Goal: Task Accomplishment & Management: Complete application form

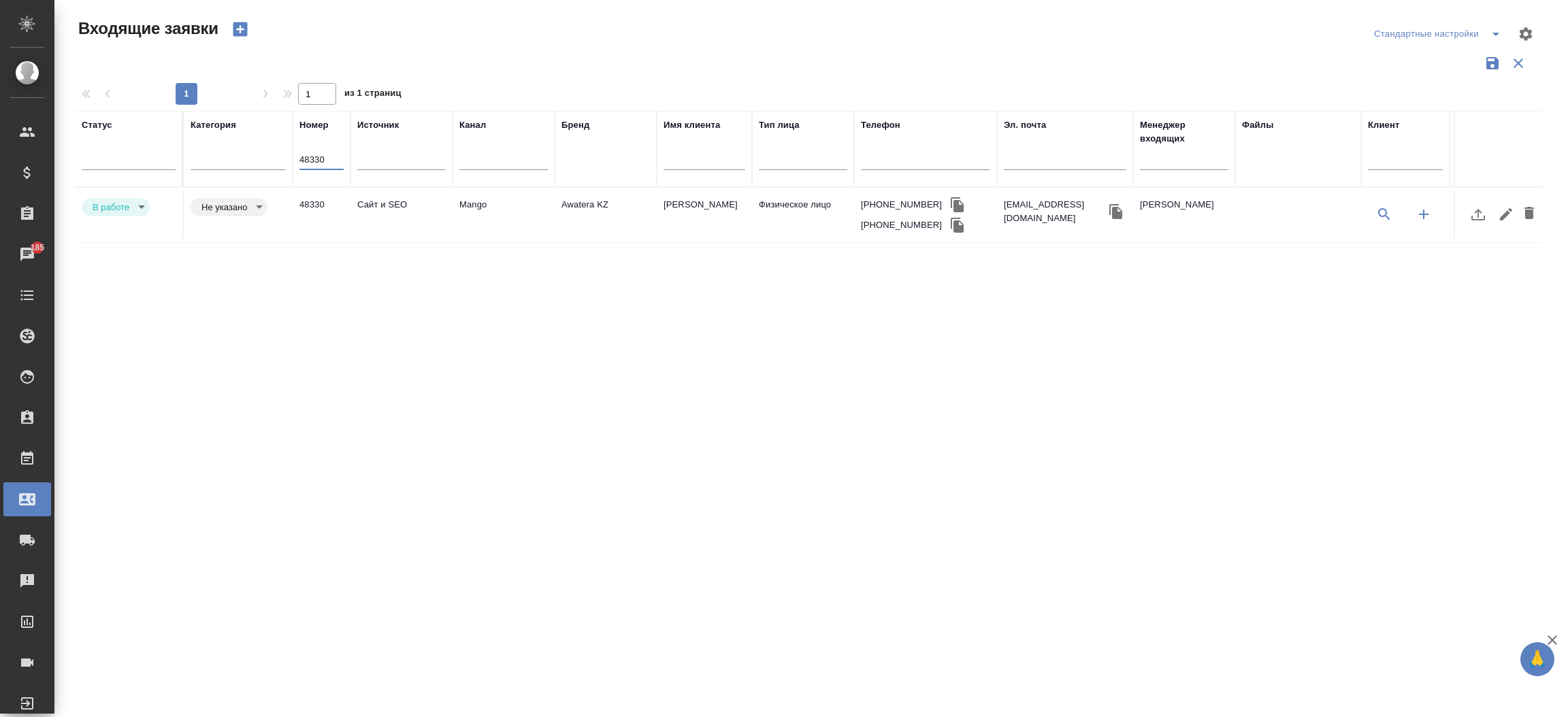
select select "RU"
type input "4"
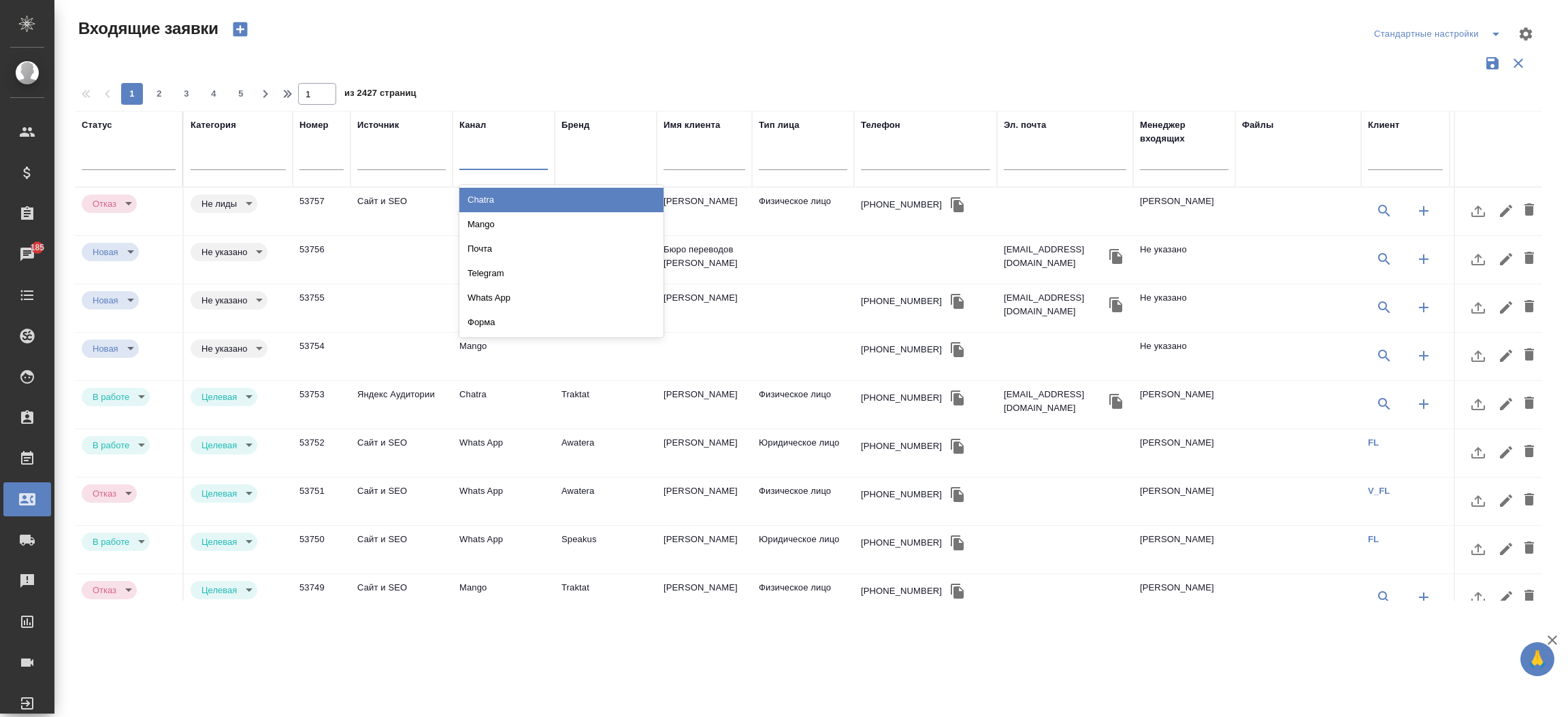
click at [505, 158] on div at bounding box center [503, 156] width 89 height 20
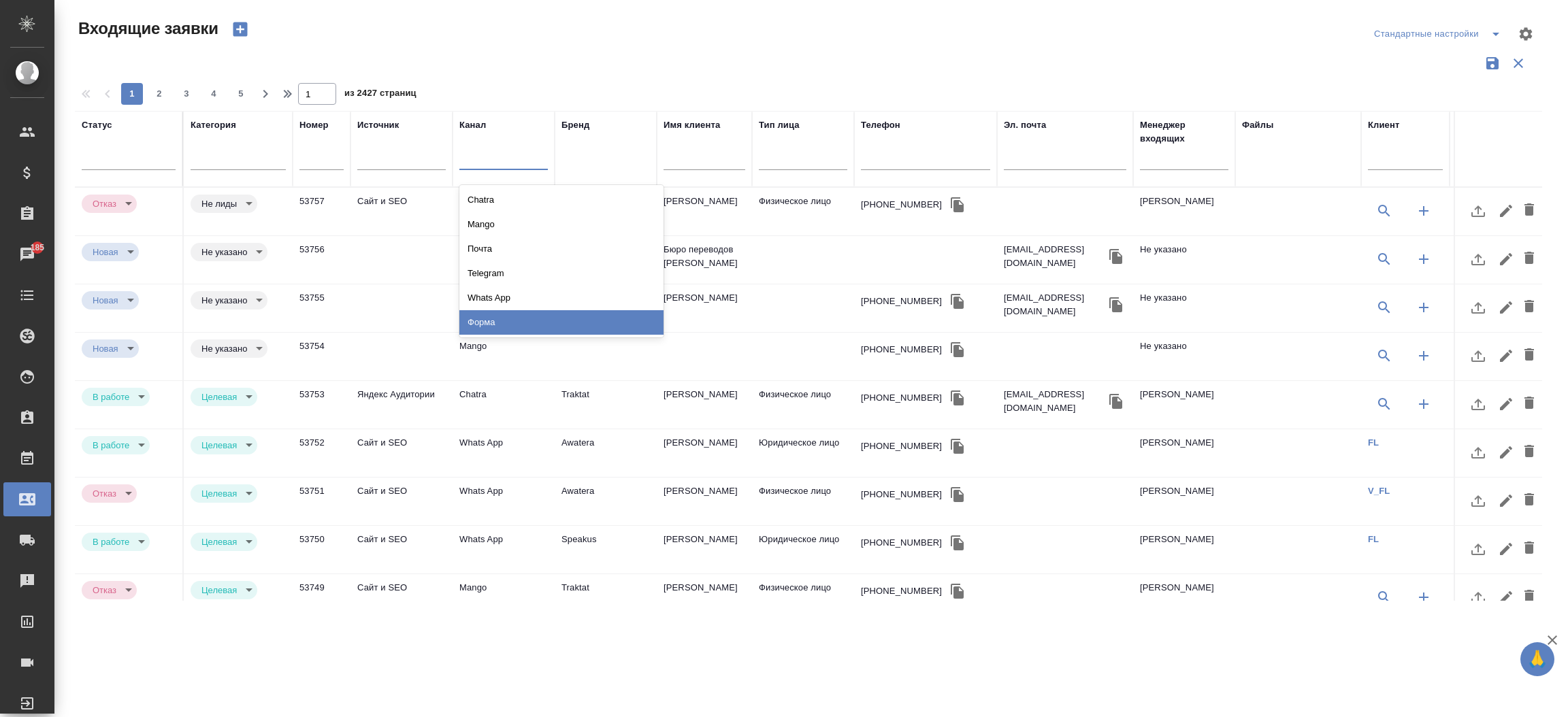
click at [507, 322] on div "Форма" at bounding box center [561, 323] width 204 height 24
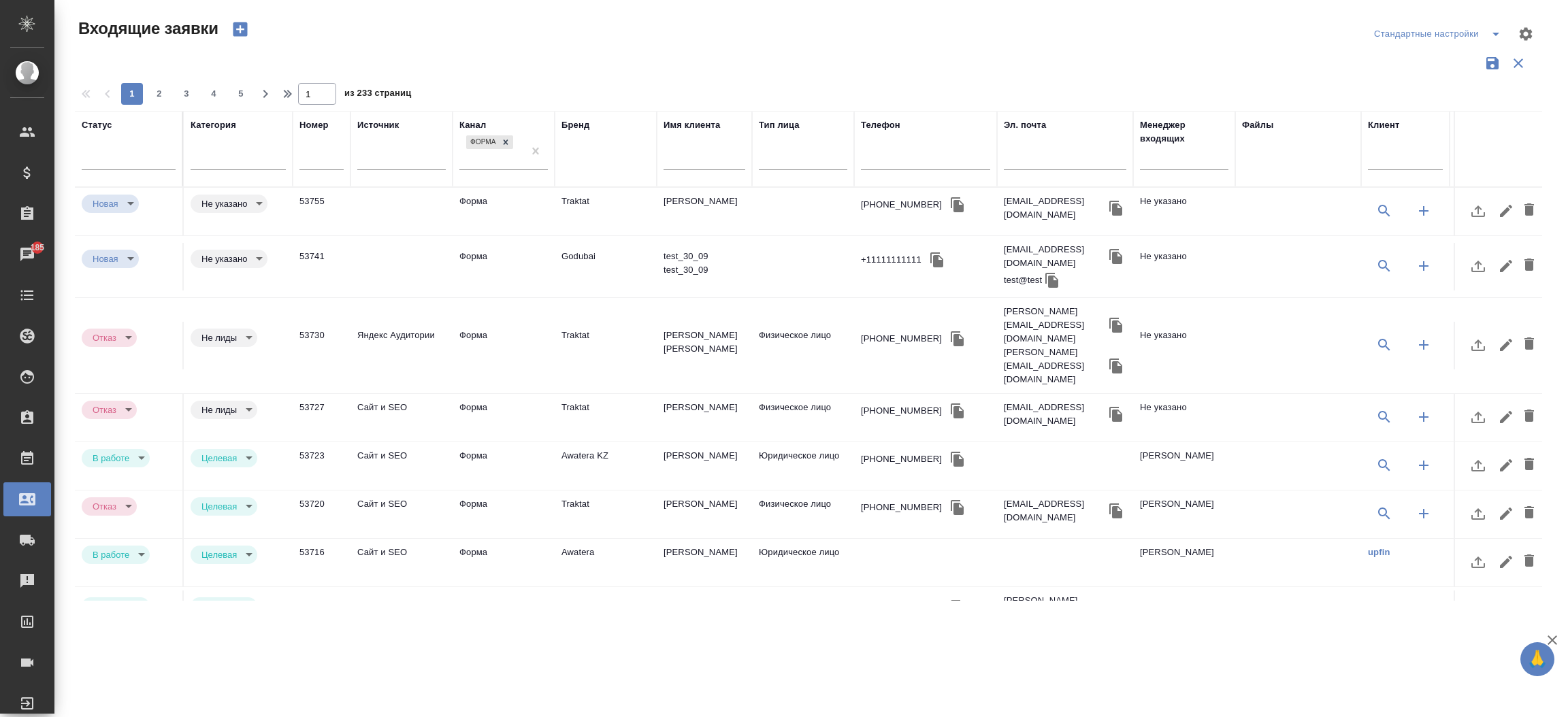
click at [485, 202] on td "Форма" at bounding box center [503, 211] width 102 height 47
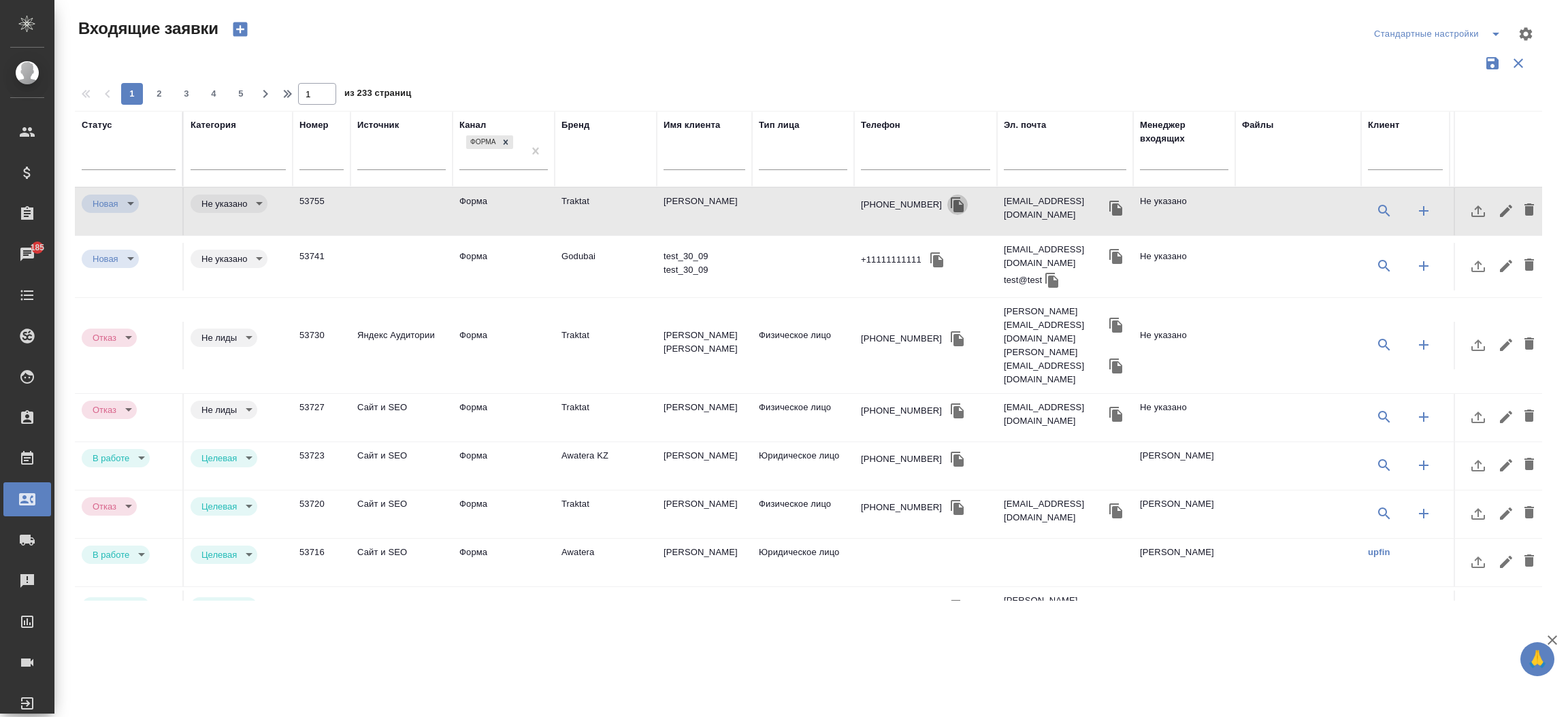
click at [949, 206] on icon "button" at bounding box center [957, 204] width 16 height 16
click at [951, 201] on icon "button" at bounding box center [957, 204] width 13 height 15
click at [1108, 204] on icon "button" at bounding box center [1115, 207] width 16 height 16
click at [951, 206] on icon "button" at bounding box center [957, 204] width 13 height 15
click at [1106, 198] on button "button" at bounding box center [1116, 208] width 21 height 21
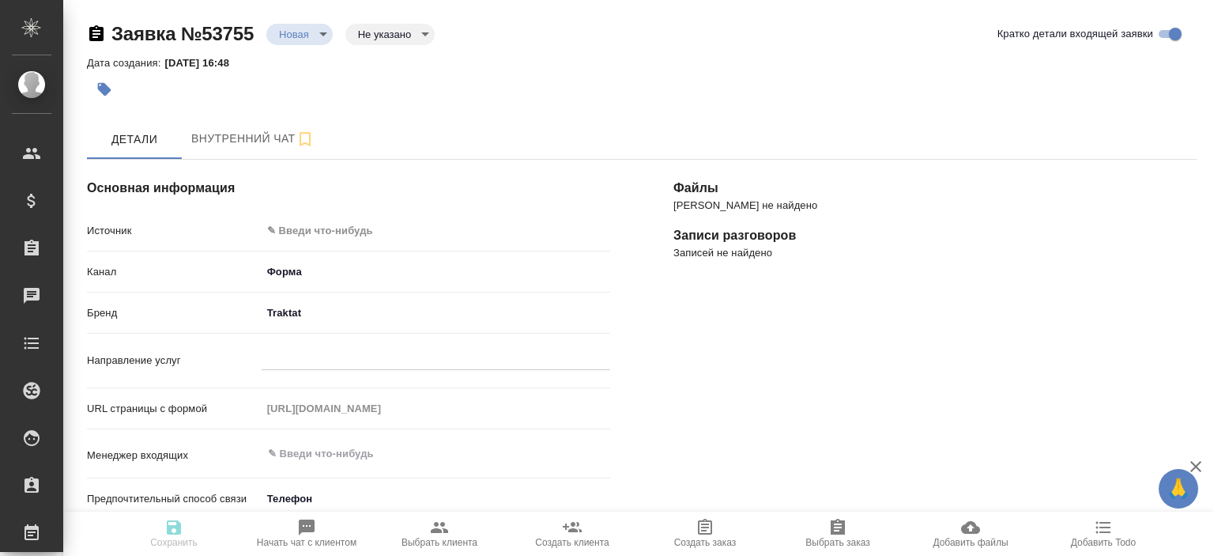
select select "RU"
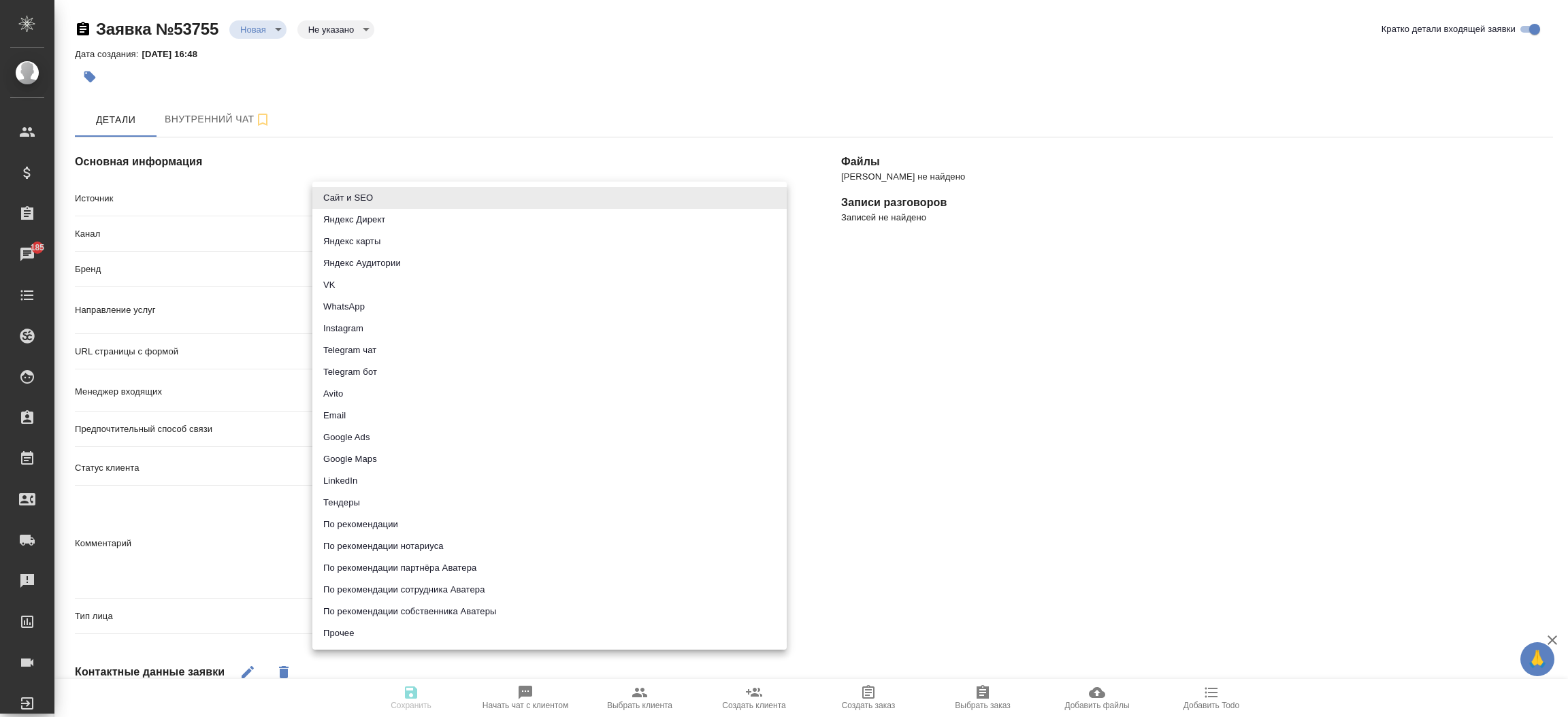
click at [456, 197] on body "🙏 .cls-1 fill:#fff; AWATERA [PERSON_NAME]prutko Клиенты Спецификации Заказы 185…" at bounding box center [784, 358] width 1568 height 717
click at [456, 197] on li "Сайт и SEO" at bounding box center [549, 197] width 474 height 22
type input "seo"
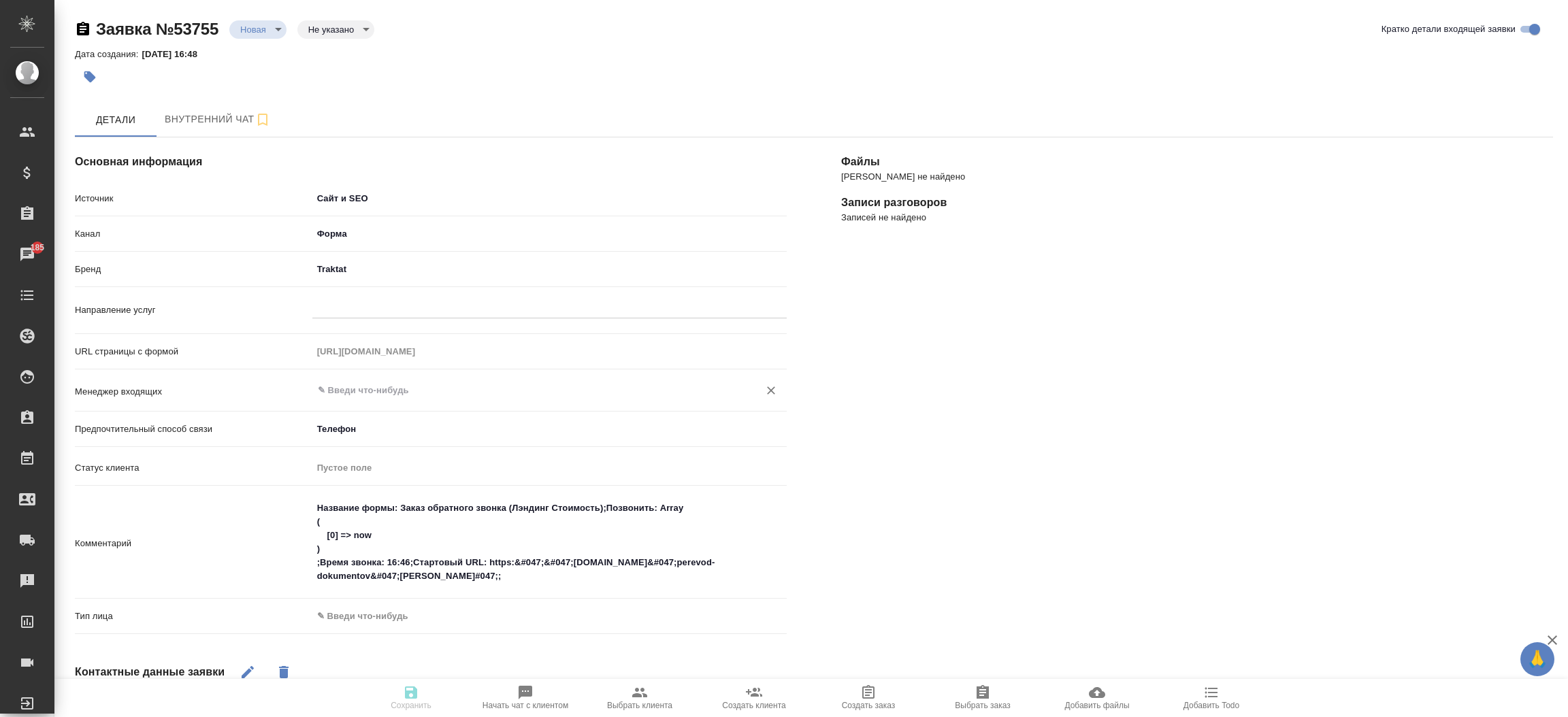
click at [361, 395] on input "text" at bounding box center [527, 390] width 421 height 16
click at [385, 433] on ul "[PERSON_NAME]" at bounding box center [548, 432] width 474 height 24
click at [386, 411] on li "[PERSON_NAME]" at bounding box center [548, 421] width 474 height 24
type input "[PERSON_NAME]"
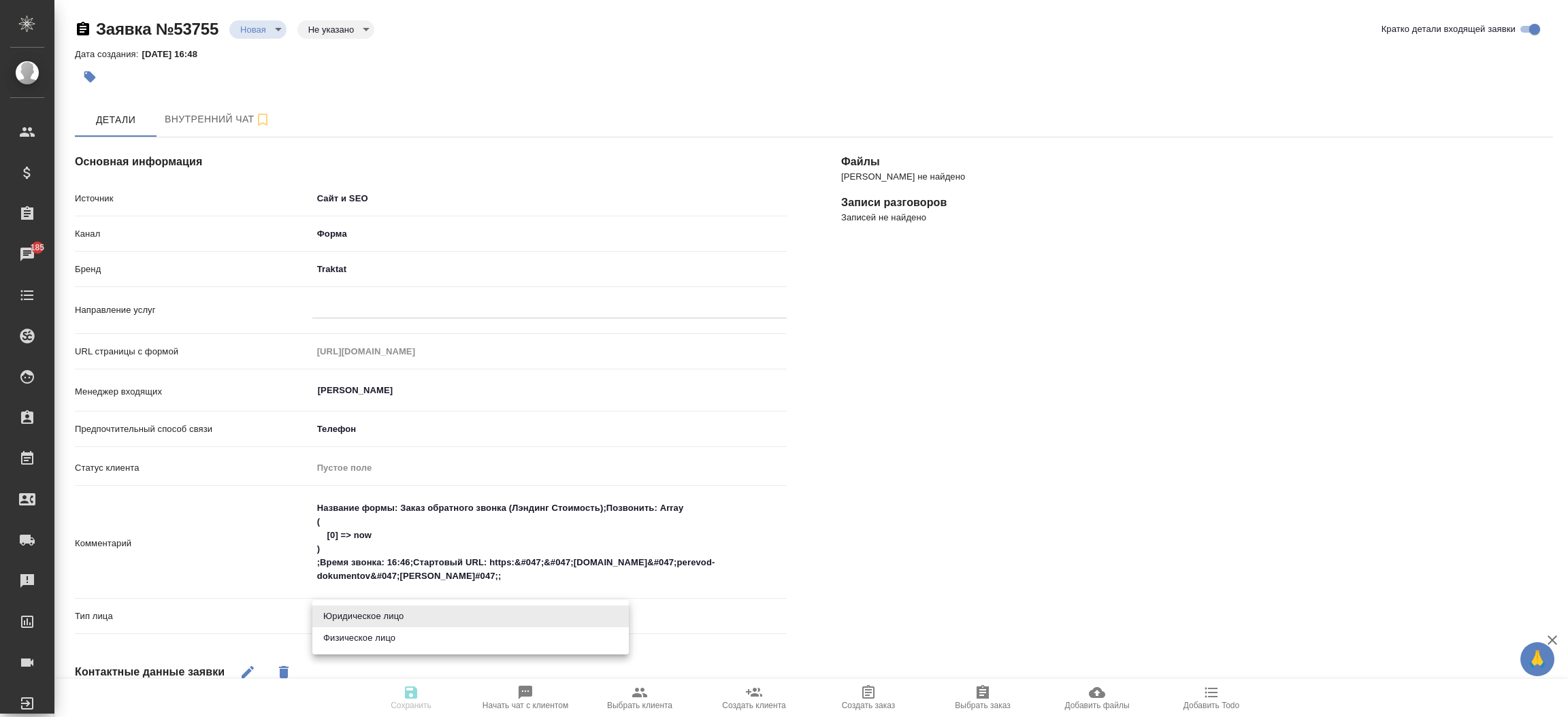
click at [411, 478] on body "🙏 .cls-1 fill:#fff; AWATERA [PERSON_NAME]prutko Клиенты Спецификации Заказы 185…" at bounding box center [784, 358] width 1568 height 717
click at [411, 478] on li "Юридическое лицо" at bounding box center [471, 616] width 317 height 22
click at [411, 478] on body "🙏 .cls-1 fill:#fff; AWATERA [PERSON_NAME]prutko Клиенты Спецификации Заказы 185…" at bounding box center [784, 358] width 1568 height 717
click at [409, 478] on li "Физическое лицо" at bounding box center [471, 638] width 317 height 22
type input "private"
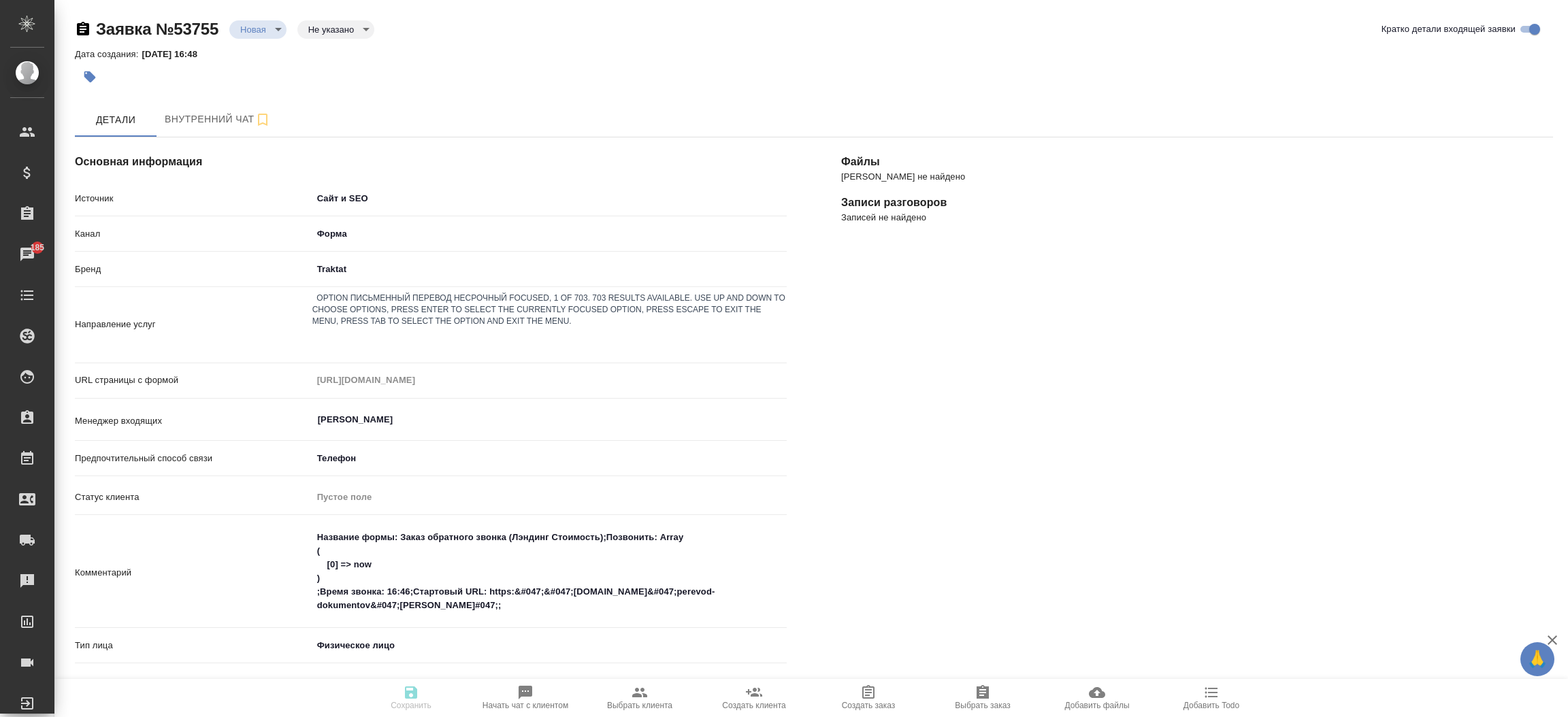
click at [372, 327] on div at bounding box center [549, 337] width 474 height 20
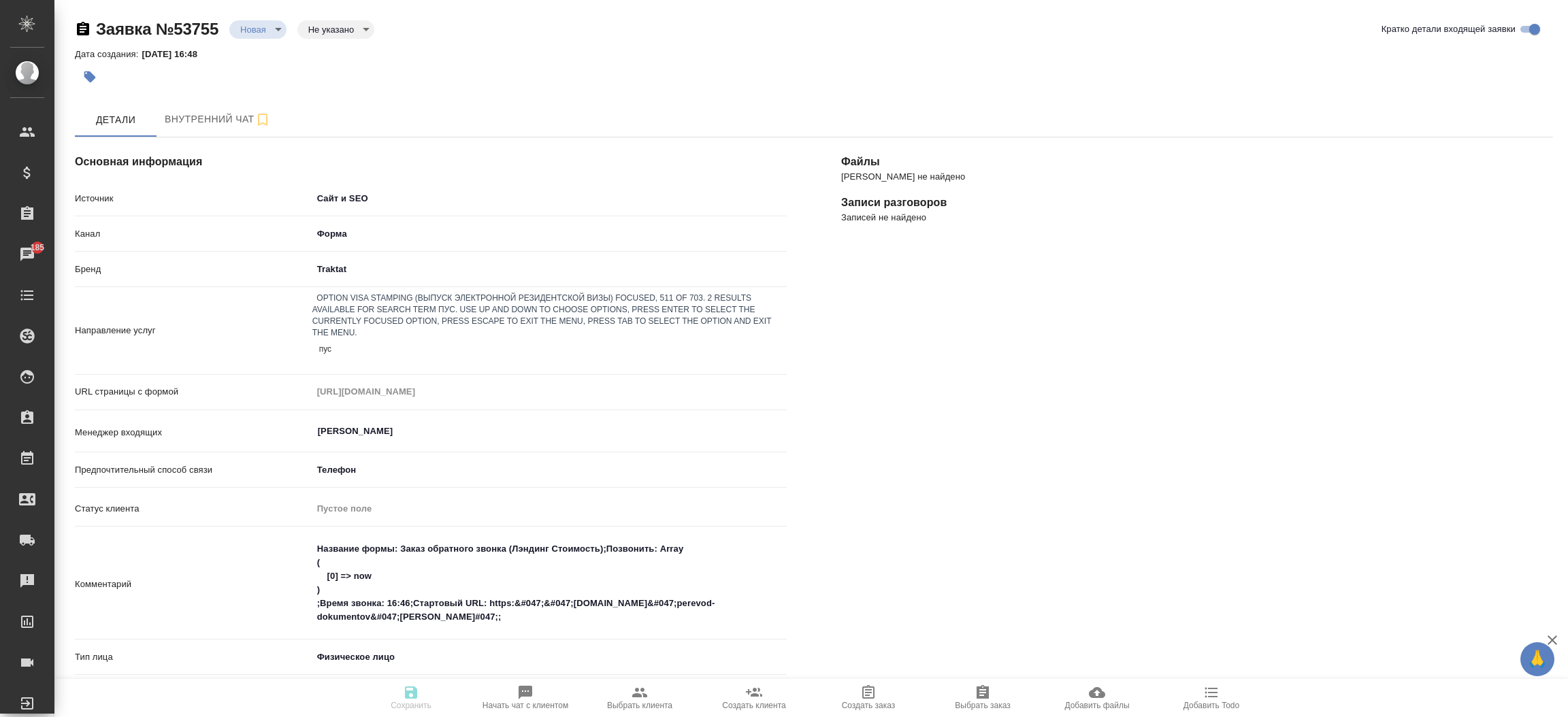
type input "пуст"
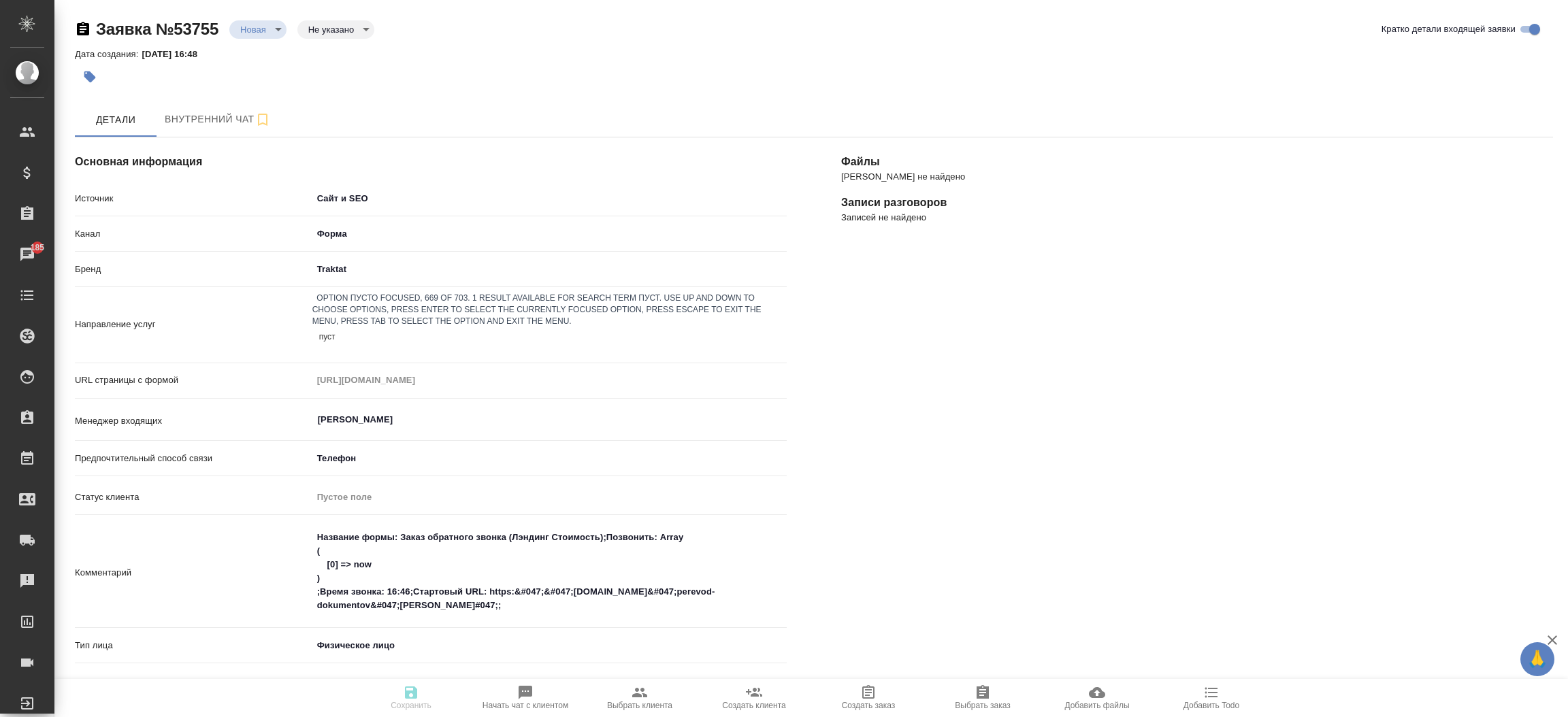
click at [362, 478] on div "ПУСТО" at bounding box center [784, 725] width 1568 height 16
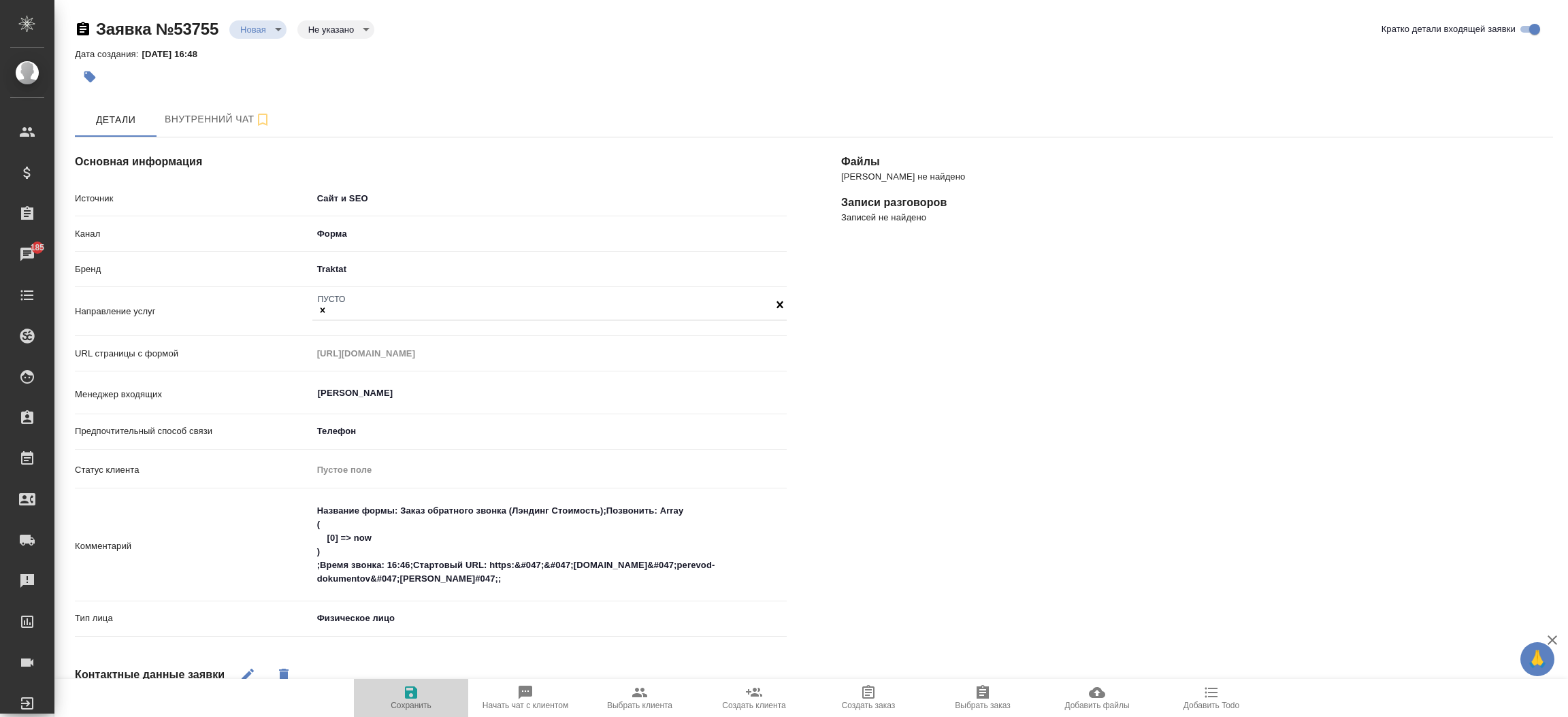
click at [423, 478] on span "Сохранить" at bounding box center [411, 697] width 98 height 26
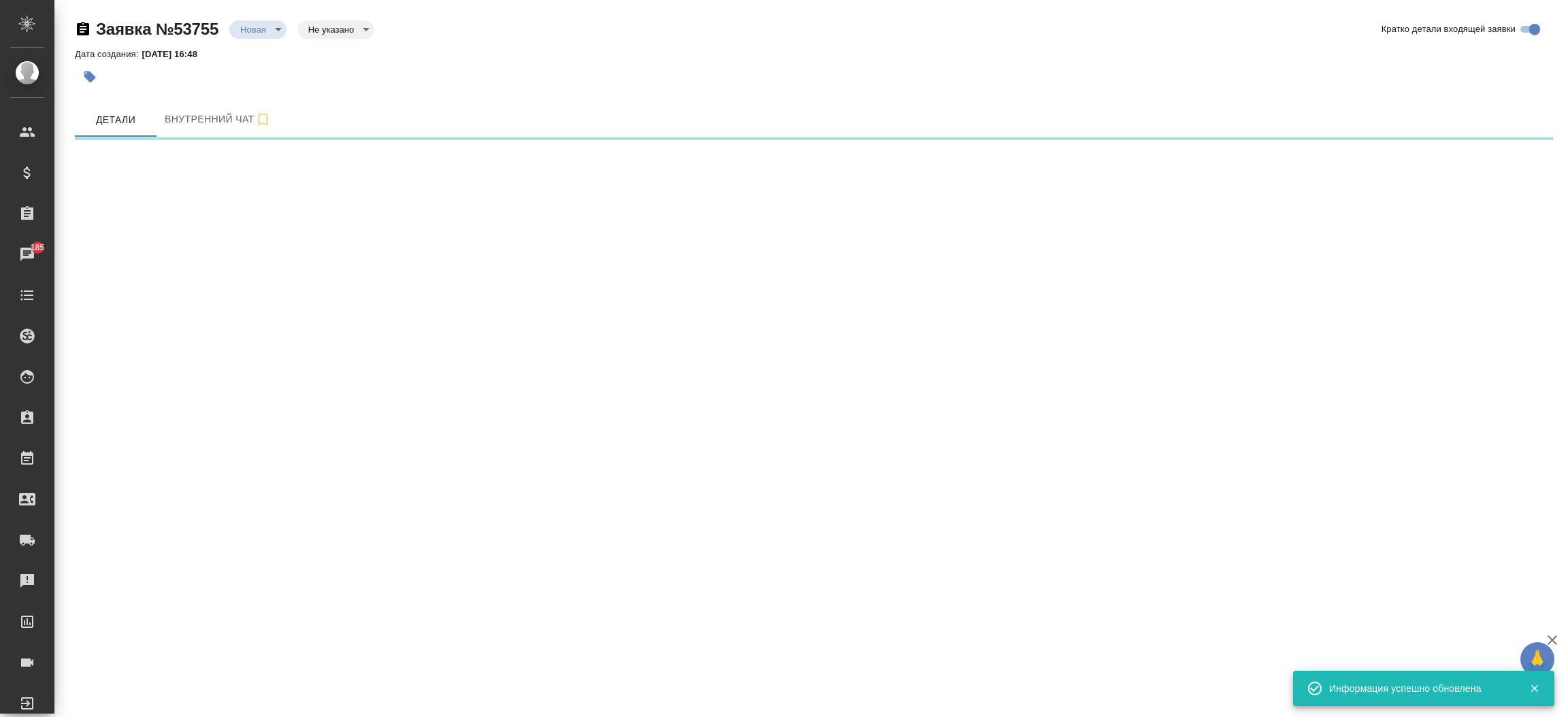
select select "RU"
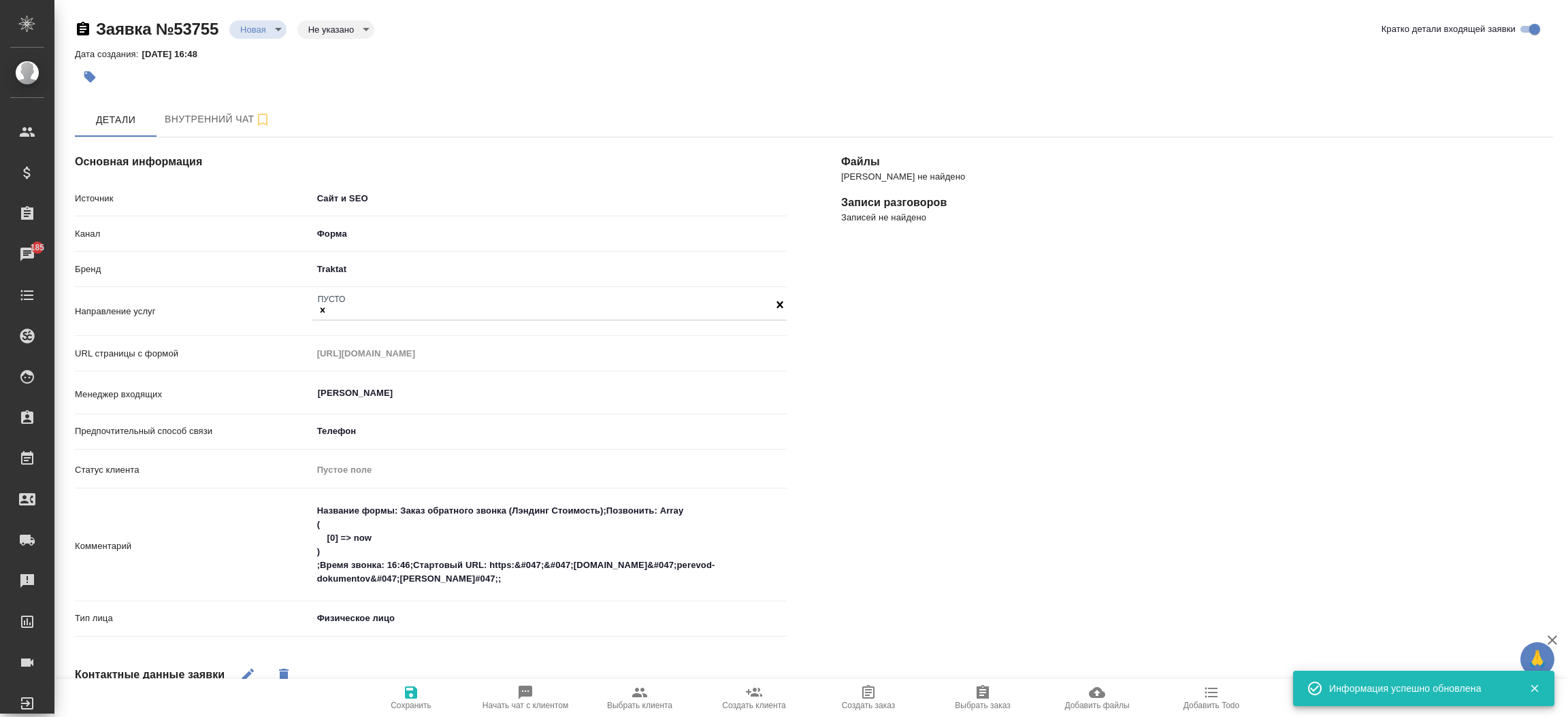
type textarea "x"
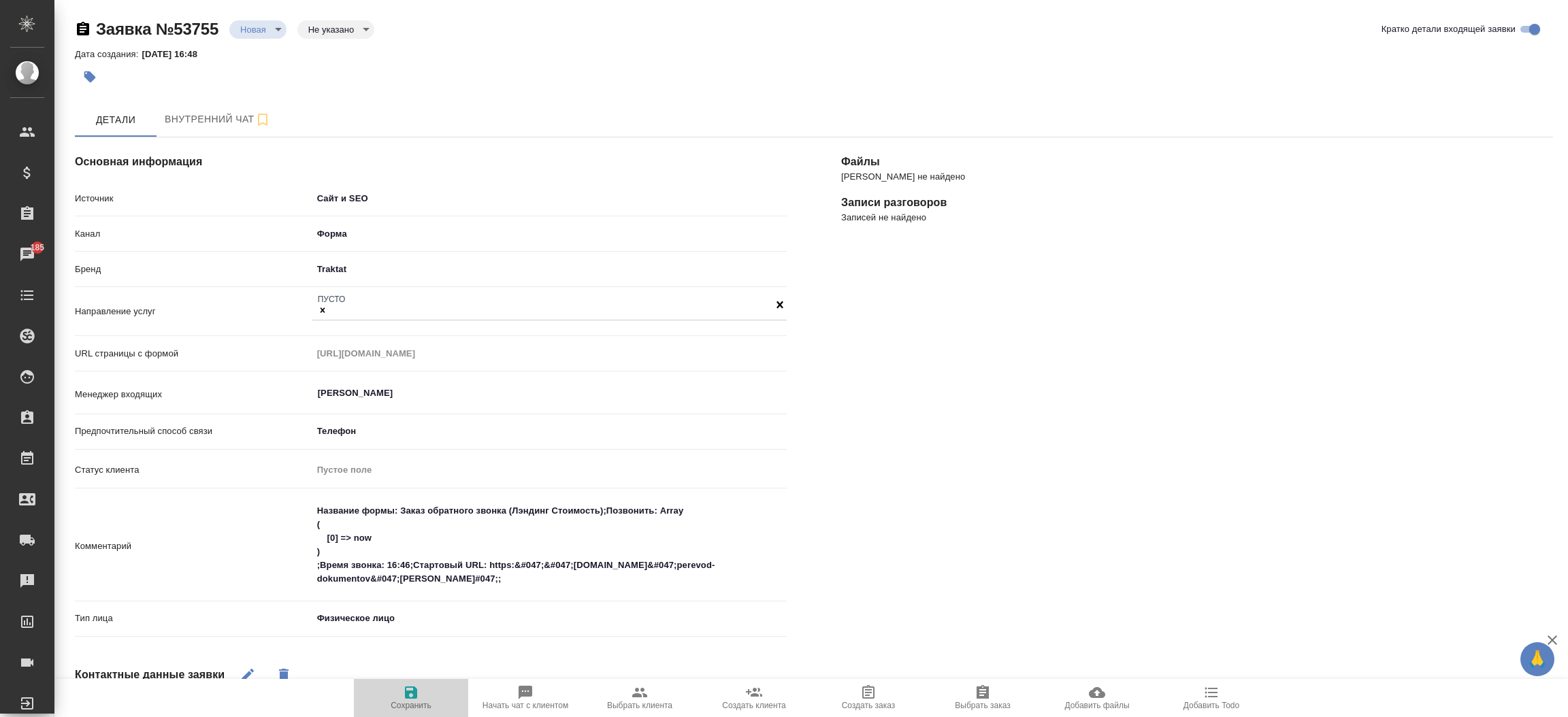
click at [411, 478] on span "Сохранить" at bounding box center [411, 705] width 40 height 9
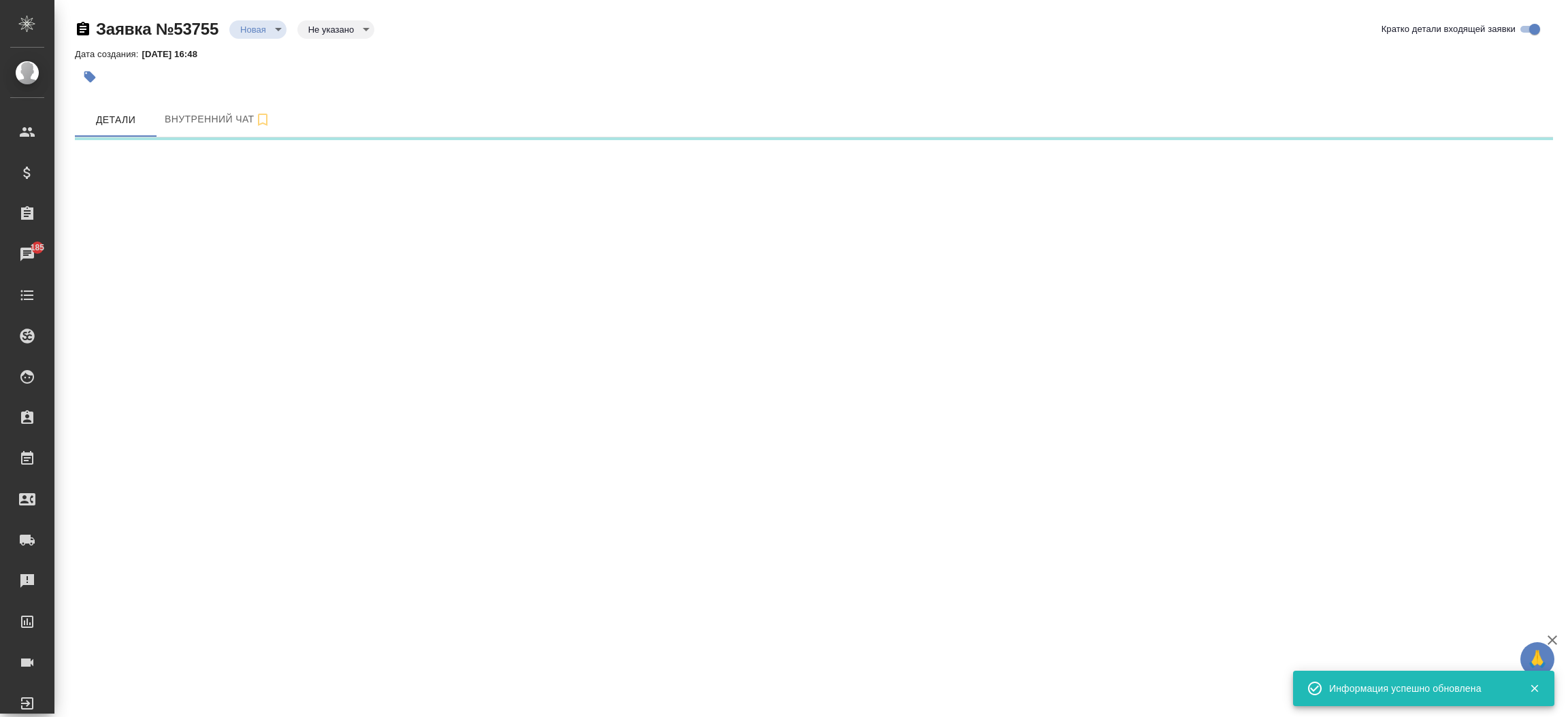
select select "RU"
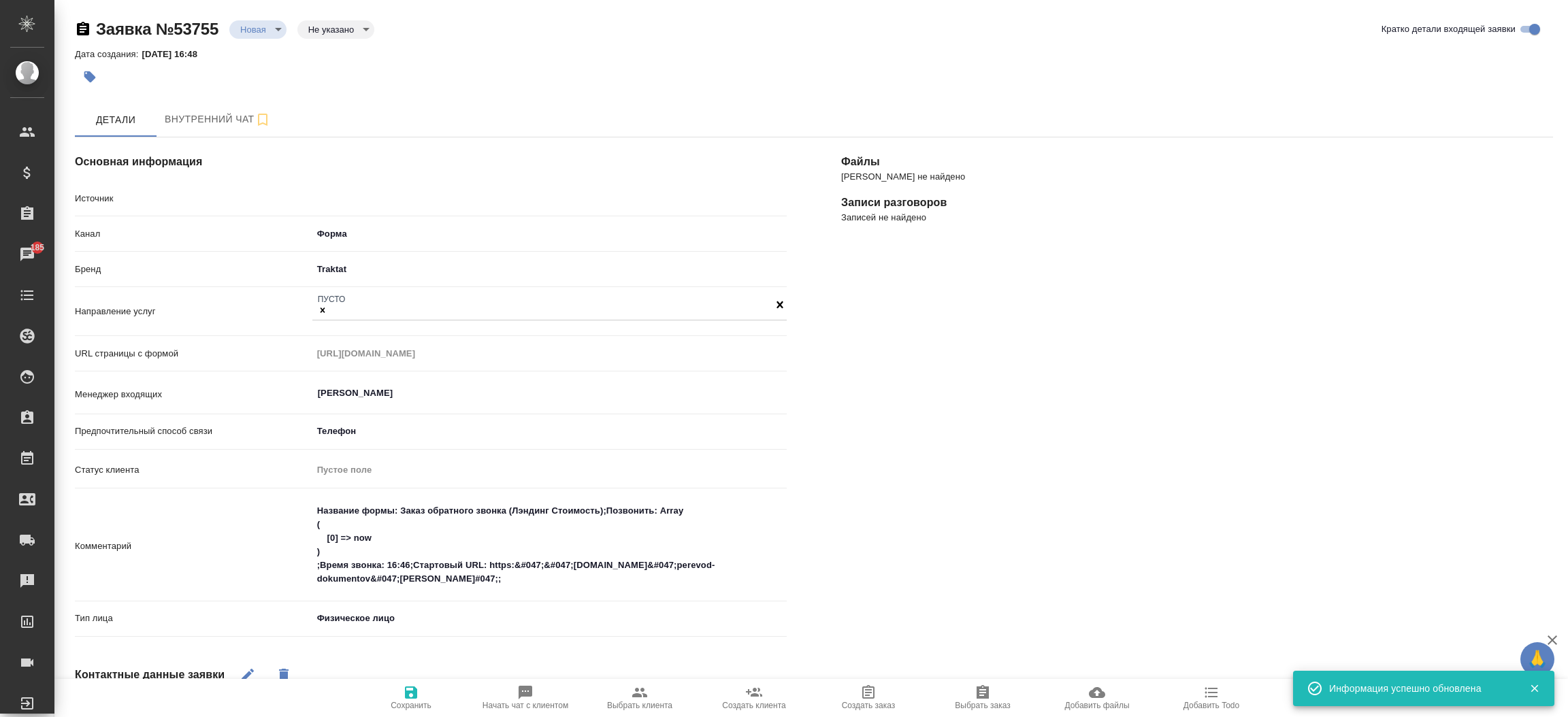
type textarea "x"
